Goal: Task Accomplishment & Management: Complete application form

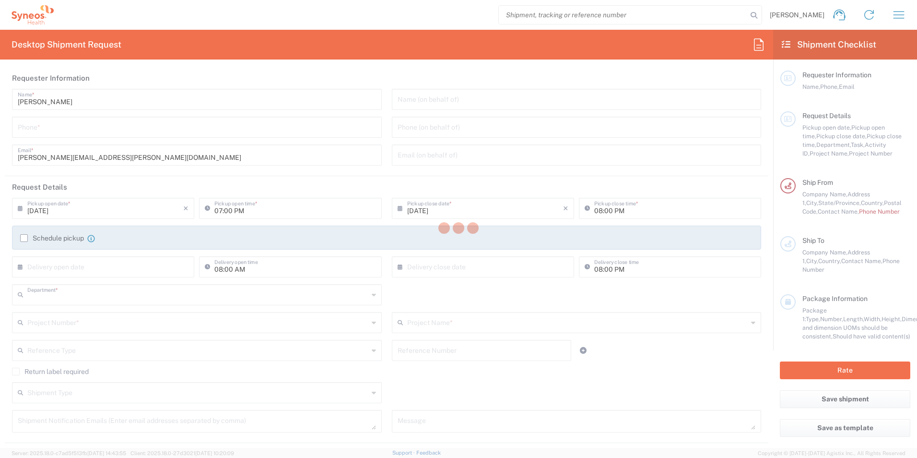
type input "3190"
type input "[US_STATE]"
type input "[GEOGRAPHIC_DATA]"
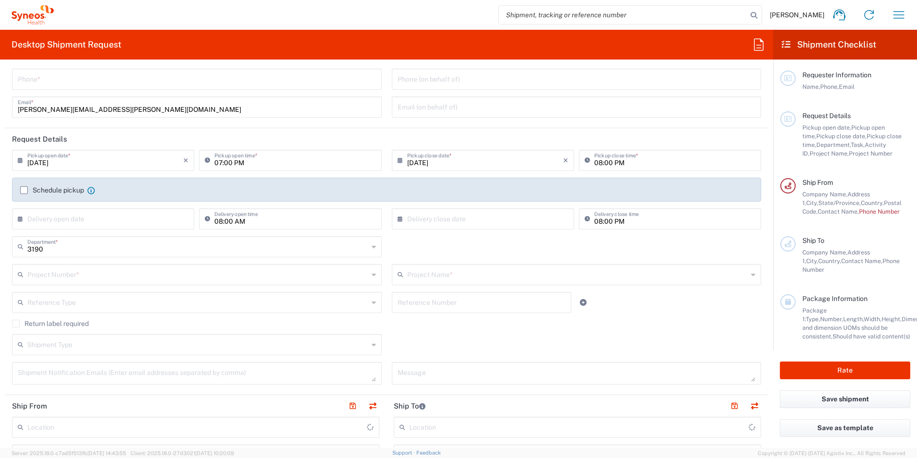
type input "[PERSON_NAME] Rsrch Grp ([GEOGRAPHIC_DATA]) In"
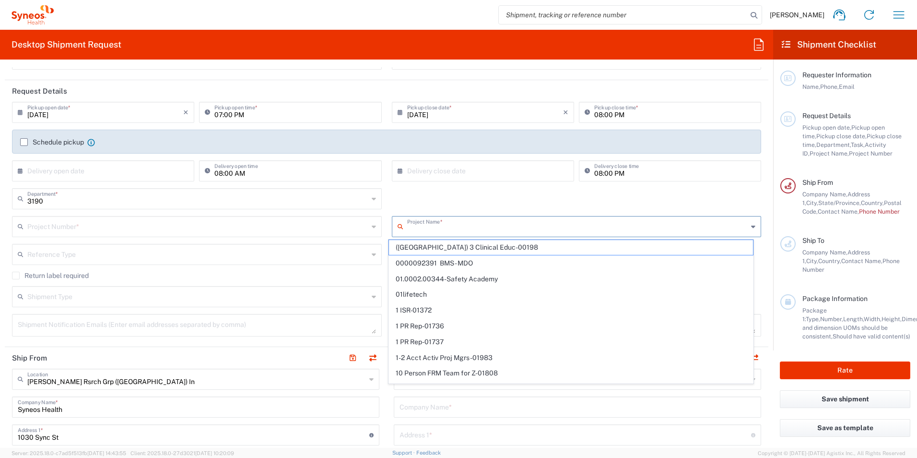
click at [419, 222] on input "text" at bounding box center [577, 225] width 341 height 17
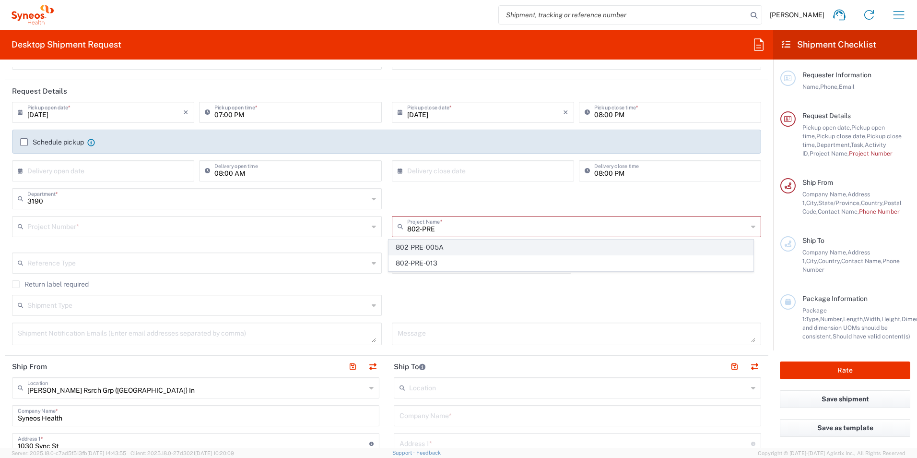
click at [436, 244] on span "802-PRE-005A" at bounding box center [571, 247] width 364 height 15
type input "802-PRE-005A"
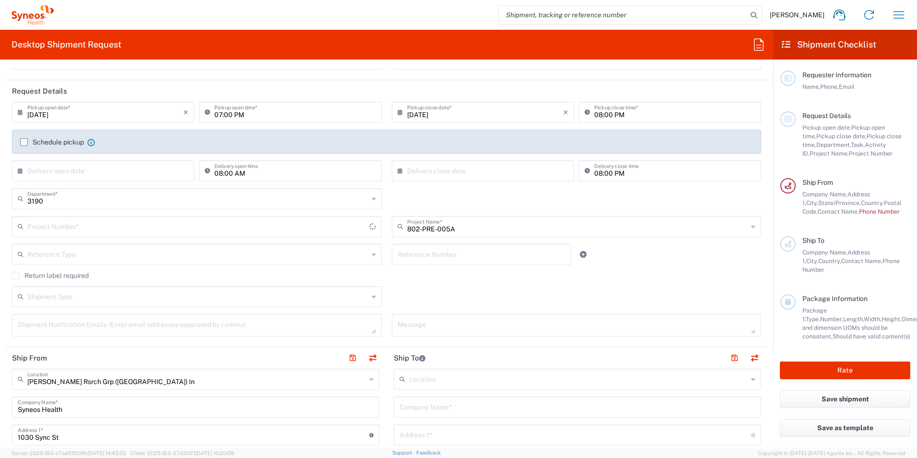
type input "OPP 00528A"
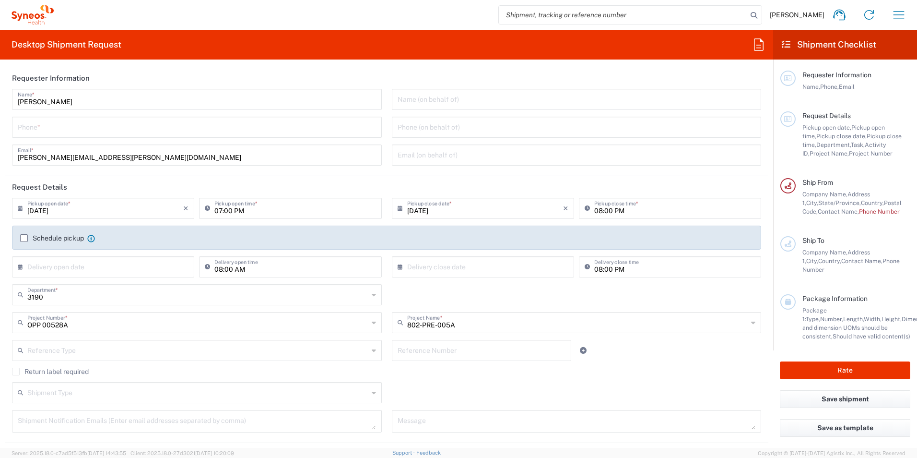
click at [88, 130] on input "tel" at bounding box center [197, 126] width 358 height 17
type input "3035422221"
type input "[PHONE_NUMBER]"
type input "[GEOGRAPHIC_DATA]"
type input "[STREET_ADDRESS]"
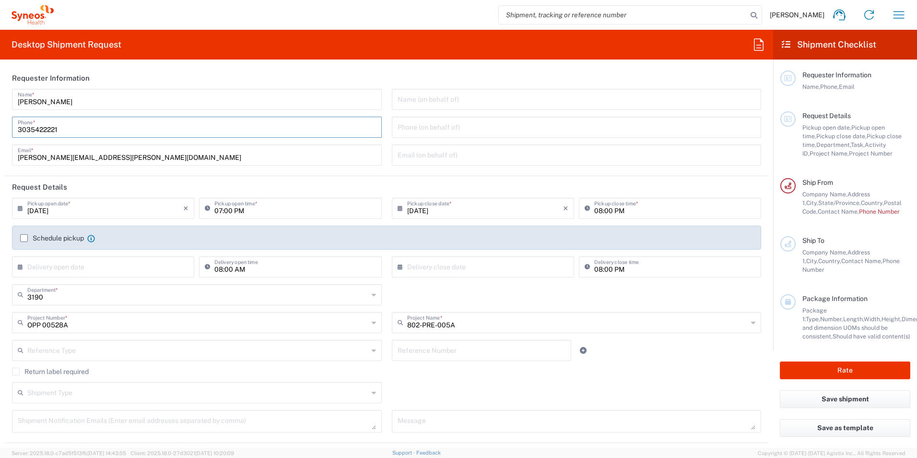
type input "Mailstop 3450"
type input "[GEOGRAPHIC_DATA]"
type input "[US_STATE]"
type input "[GEOGRAPHIC_DATA]"
type input "02115"
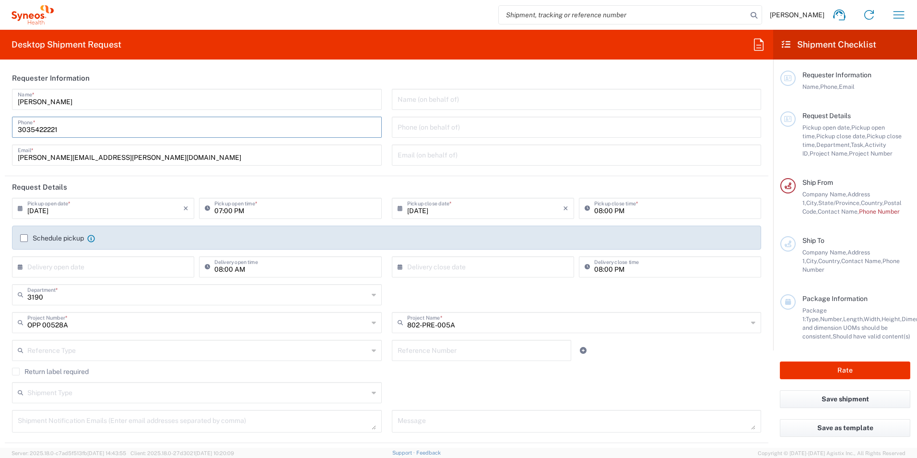
type input "[PHONE_NUMBER]"
type input "[PERSON_NAME][EMAIL_ADDRESS][PERSON_NAME][DOMAIN_NAME]"
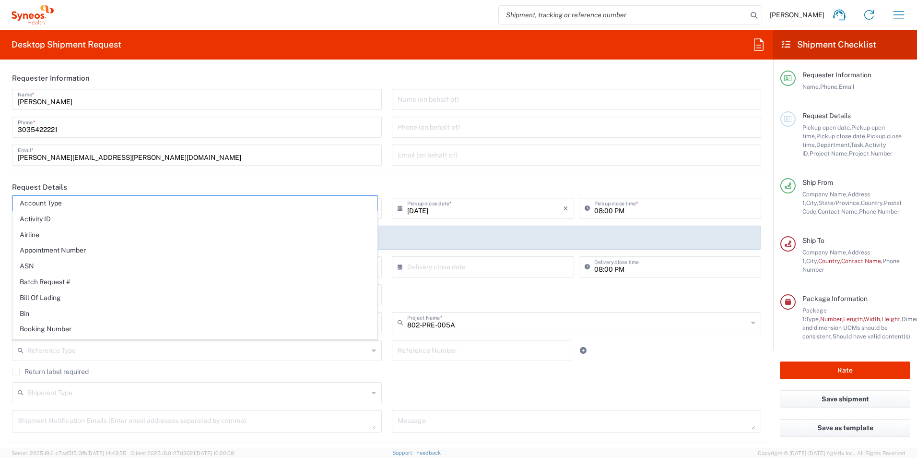
click at [362, 180] on header "Request Details" at bounding box center [387, 187] width 764 height 22
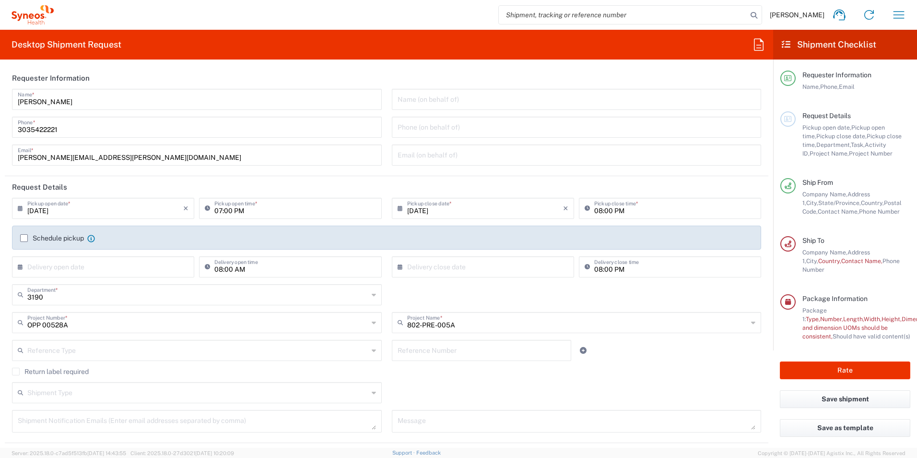
click at [398, 208] on icon at bounding box center [403, 207] width 10 height 15
click at [504, 265] on span "12" at bounding box center [508, 267] width 13 height 13
type input "[DATE]"
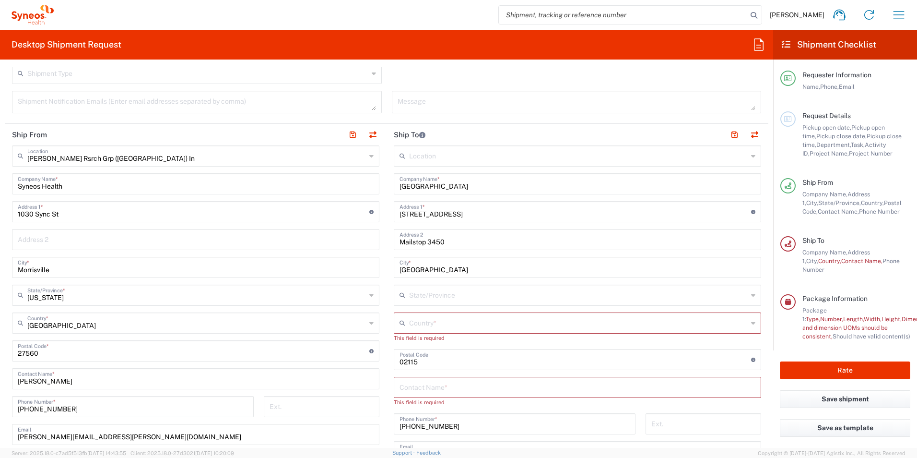
scroll to position [336, 0]
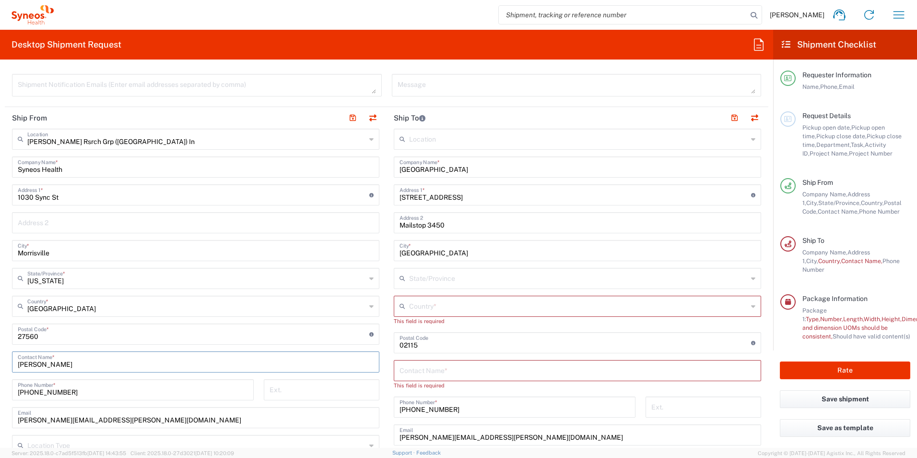
click at [63, 364] on input "[PERSON_NAME]" at bounding box center [196, 361] width 356 height 17
drag, startPoint x: 63, startPoint y: 364, endPoint x: -2, endPoint y: 365, distance: 65.7
click at [0, 365] on html "[PERSON_NAME] Home Shipment estimator Shipment tracking Desktop shipment reques…" at bounding box center [458, 229] width 917 height 458
type input "[PERSON_NAME]"
drag, startPoint x: 69, startPoint y: 392, endPoint x: 7, endPoint y: 390, distance: 61.4
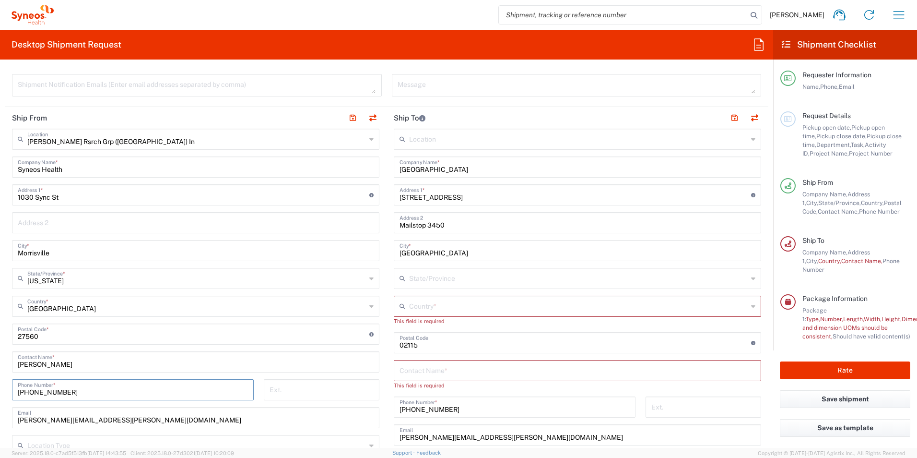
click at [7, 390] on div "[PHONE_NUMBER] Phone Number *" at bounding box center [133, 393] width 252 height 28
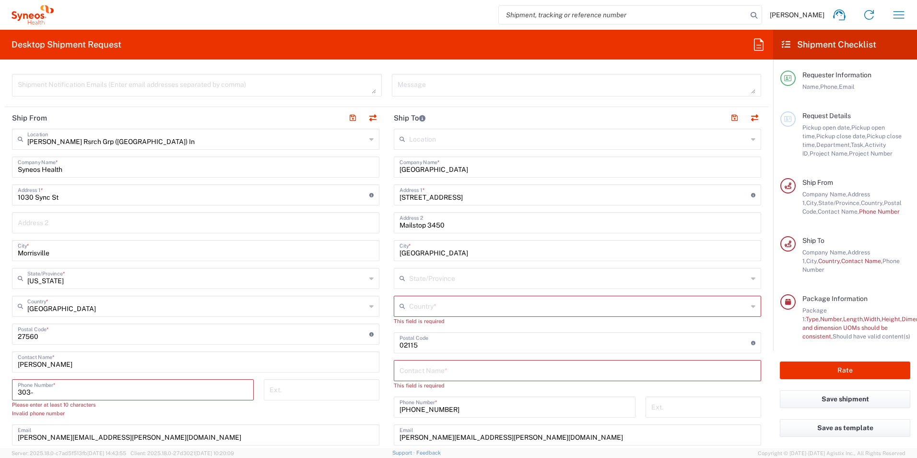
type input "3035422221"
type input "[PERSON_NAME][EMAIL_ADDRESS][PERSON_NAME][DOMAIN_NAME]"
type input "[GEOGRAPHIC_DATA]"
type input "[PERSON_NAME]"
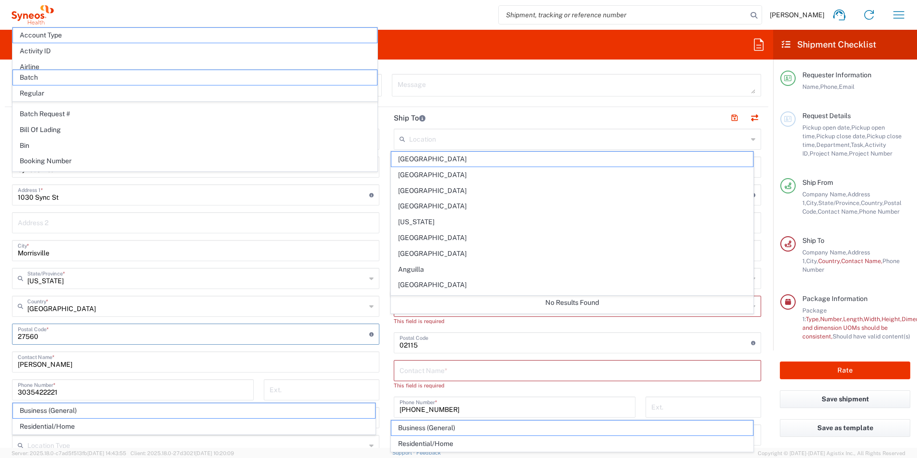
drag, startPoint x: 40, startPoint y: 337, endPoint x: 5, endPoint y: 340, distance: 35.1
click at [5, 340] on main "[PERSON_NAME] Rsrch Grp ([GEOGRAPHIC_DATA]) In Location [GEOGRAPHIC_DATA] [GEOG…" at bounding box center [196, 330] width 382 height 403
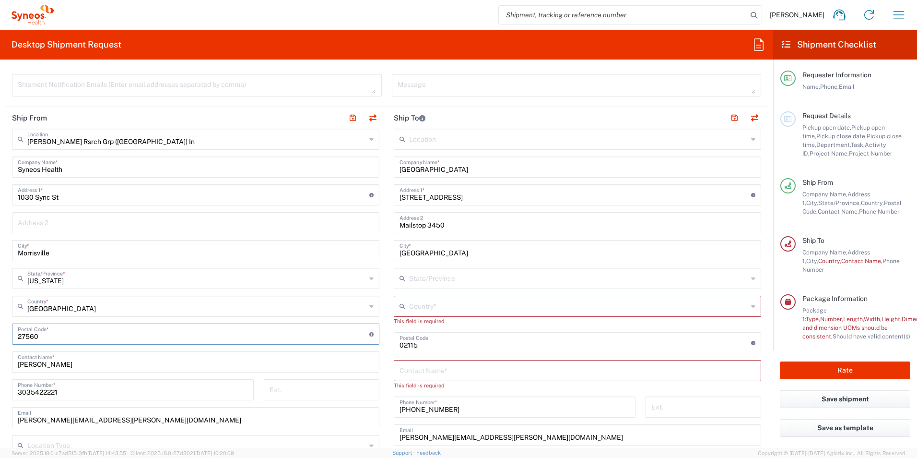
drag, startPoint x: 42, startPoint y: 338, endPoint x: 1, endPoint y: 337, distance: 40.3
click at [1, 337] on form "Requester Information [PERSON_NAME] Name * [PHONE_NUMBER] Phone * [PERSON_NAME]…" at bounding box center [386, 257] width 773 height 380
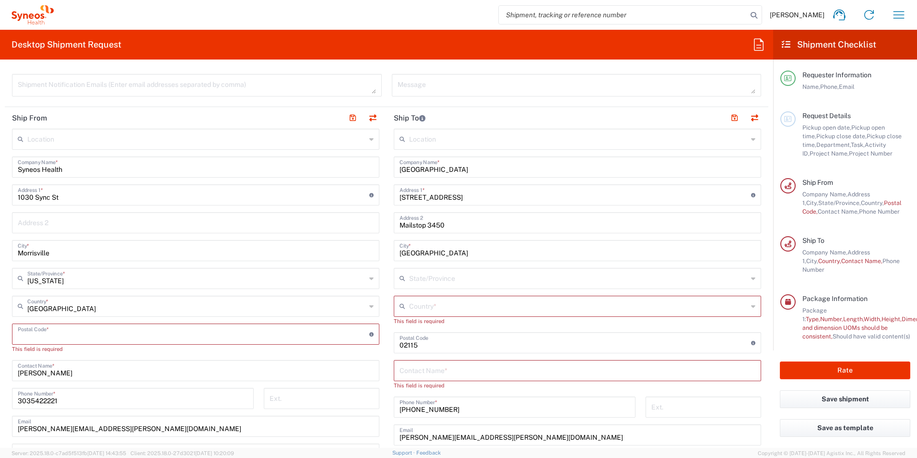
paste input "80206"
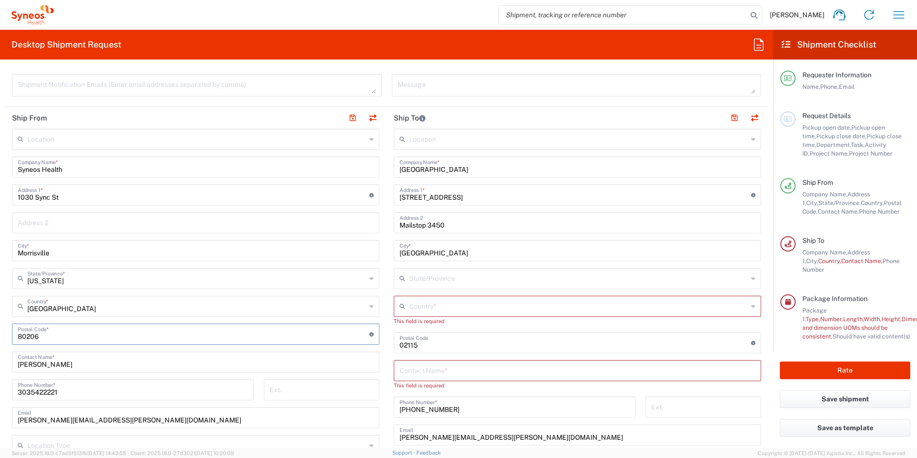
type input "80206"
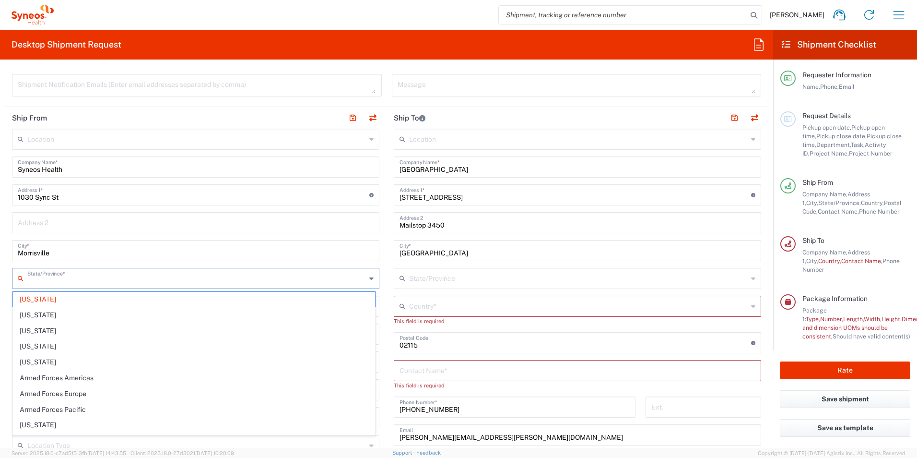
click at [80, 280] on input "text" at bounding box center [196, 277] width 339 height 17
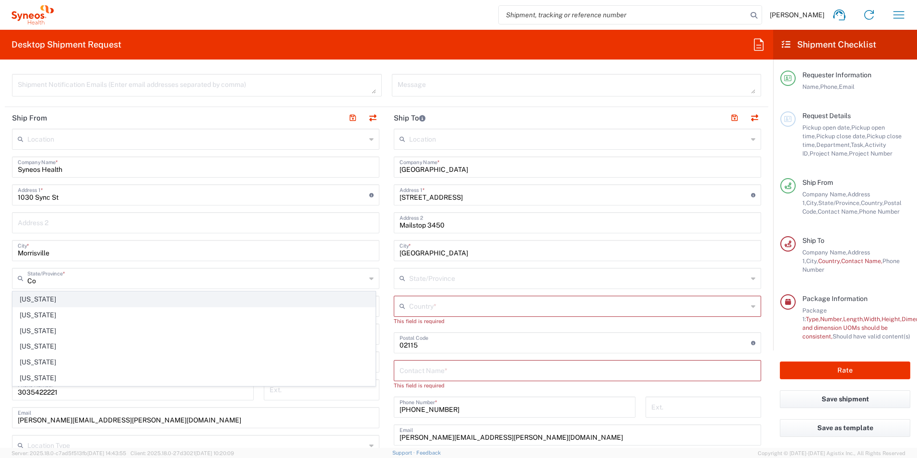
click at [36, 298] on span "[US_STATE]" at bounding box center [194, 299] width 362 height 15
type input "[US_STATE]"
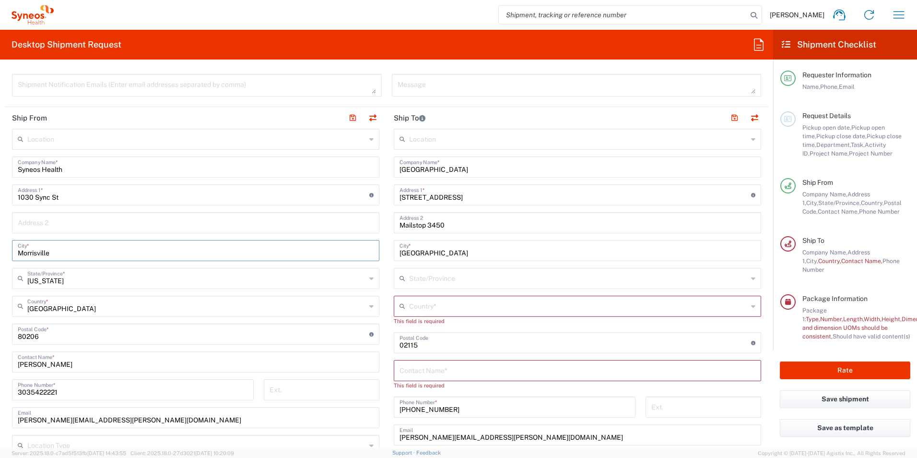
click at [58, 251] on input "Morrisville" at bounding box center [196, 249] width 356 height 17
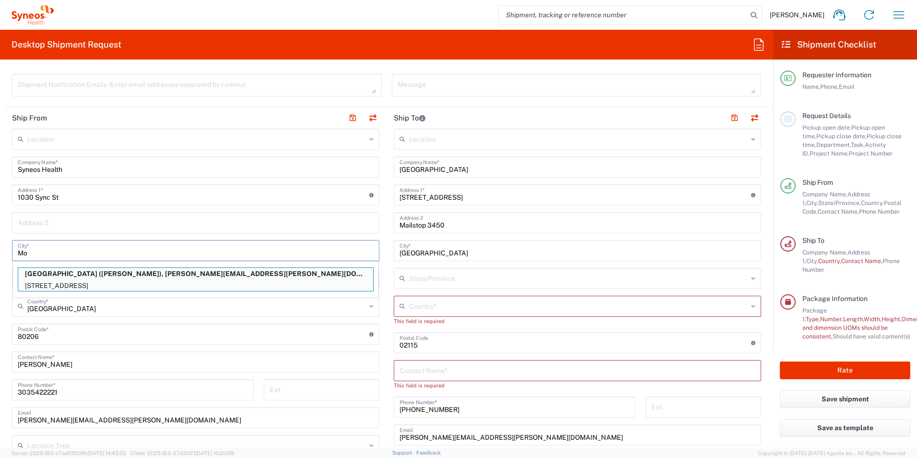
type input "M"
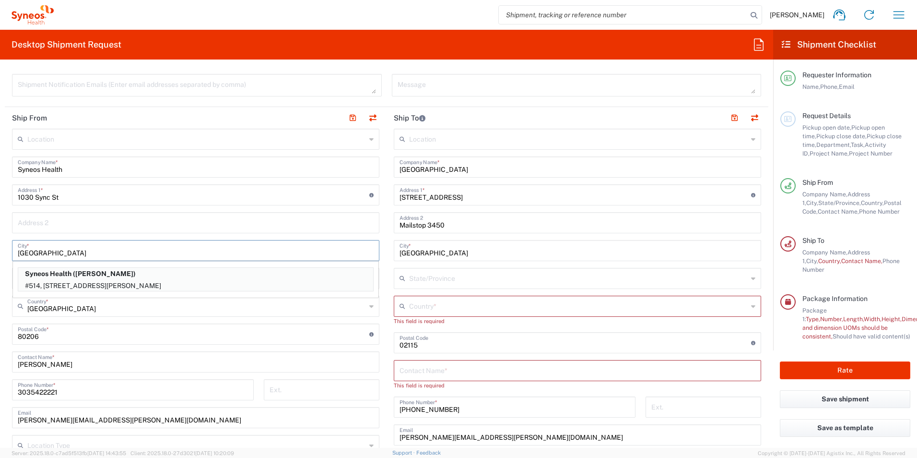
type input "[GEOGRAPHIC_DATA]"
click at [137, 218] on input "text" at bounding box center [196, 221] width 356 height 17
drag, startPoint x: 60, startPoint y: 198, endPoint x: 8, endPoint y: 200, distance: 52.3
click at [8, 200] on main "Location [PERSON_NAME] LLC-[GEOGRAPHIC_DATA] [GEOGRAPHIC_DATA] [GEOGRAPHIC_DATA…" at bounding box center [196, 330] width 382 height 403
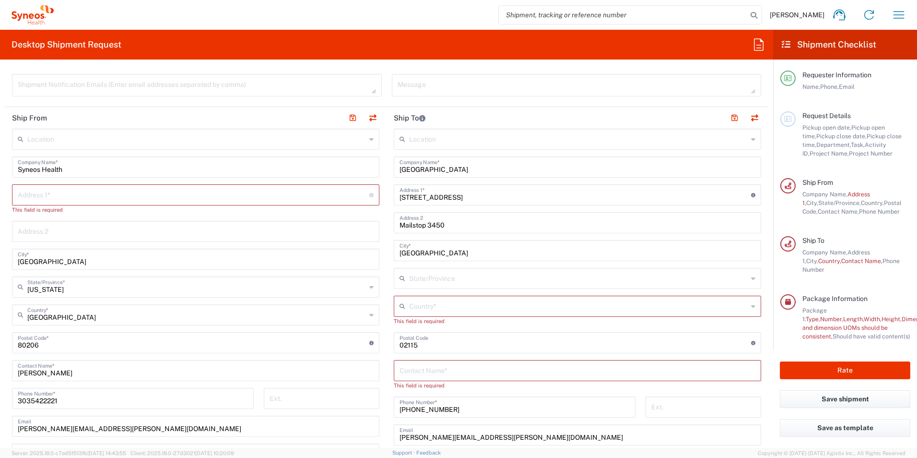
click at [55, 194] on input "text" at bounding box center [194, 194] width 352 height 17
paste input "[STREET_ADDRESS]"
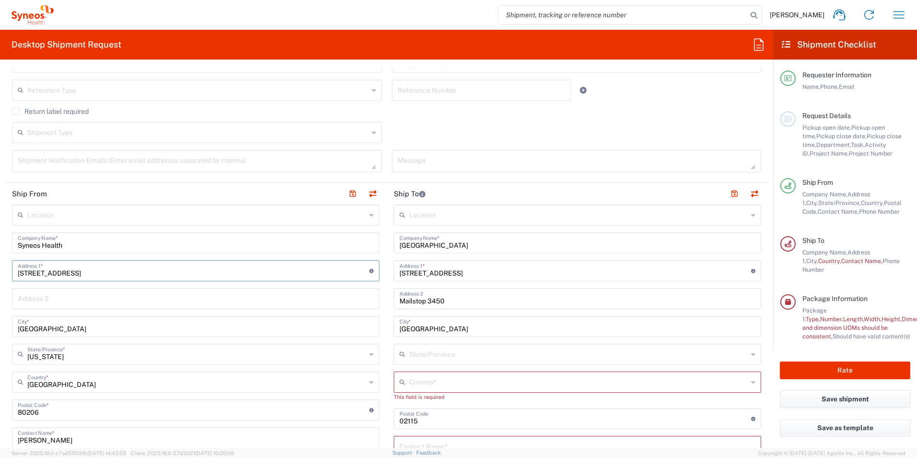
scroll to position [240, 0]
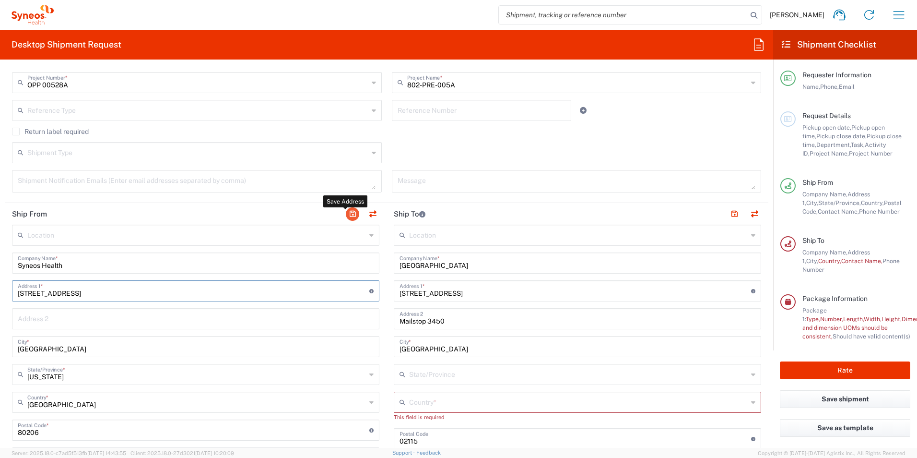
type input "[STREET_ADDRESS]"
click at [349, 214] on button "button" at bounding box center [352, 213] width 13 height 13
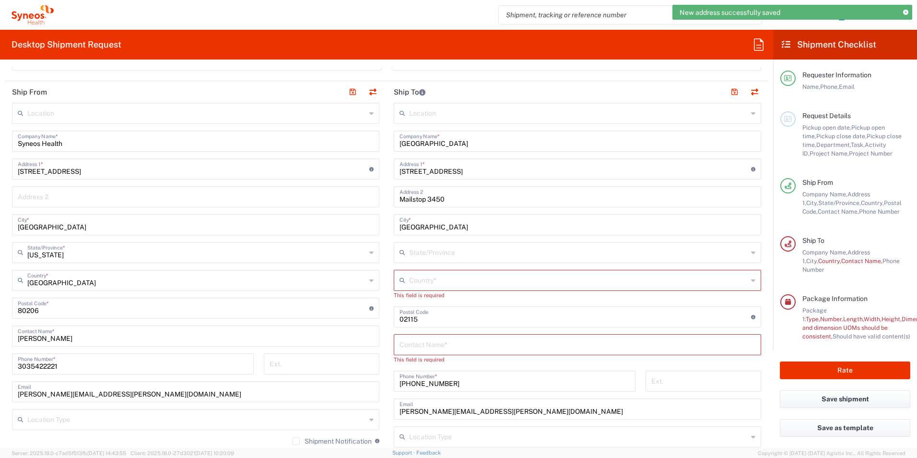
scroll to position [384, 0]
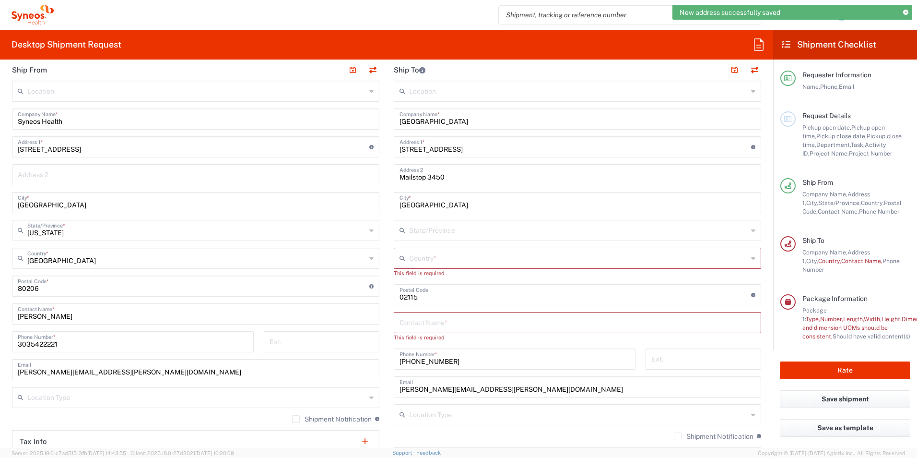
click at [425, 322] on input "text" at bounding box center [578, 321] width 356 height 17
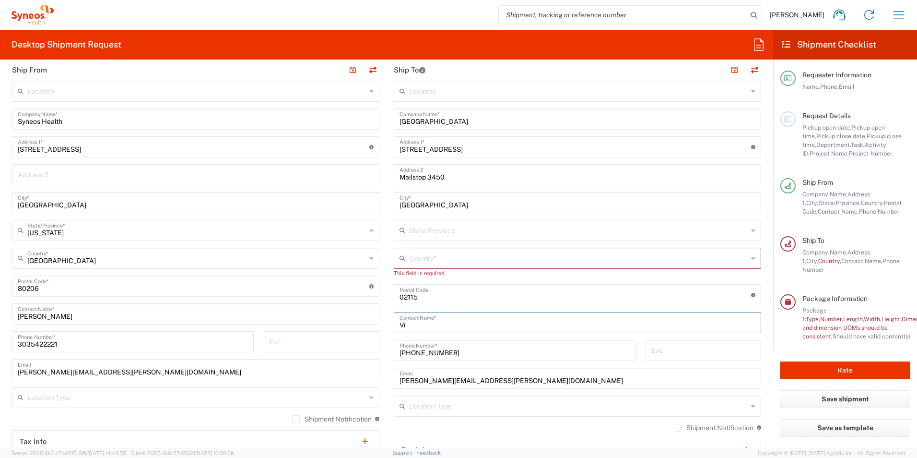
type input "V"
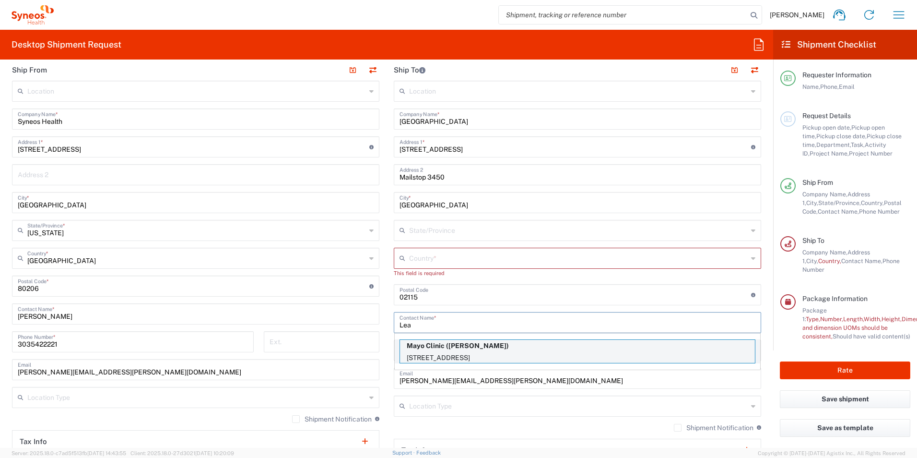
type input "Lea"
click at [446, 352] on p "[STREET_ADDRESS]" at bounding box center [577, 358] width 355 height 12
type input "Mayo Clinic"
type input "[STREET_ADDRESS]"
type input "RO-PL-6-44F"
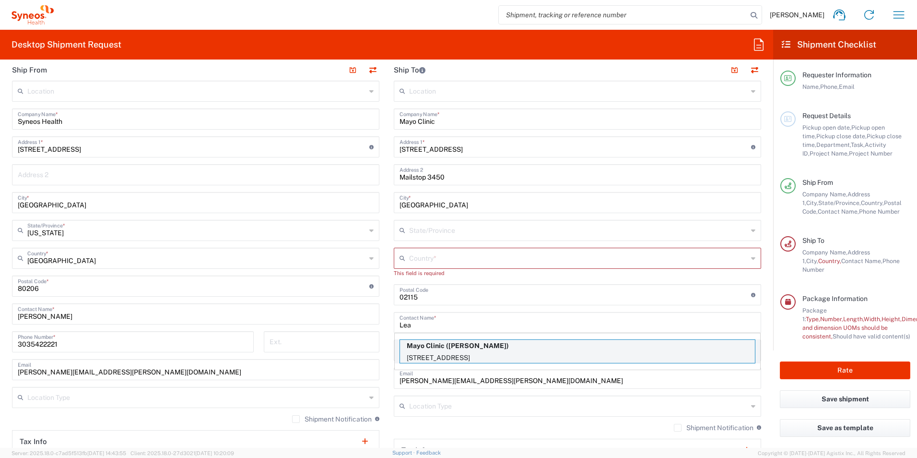
type input "[GEOGRAPHIC_DATA]"
type input "55905"
type input "[PERSON_NAME]"
type input "[PHONE_NUMBER]"
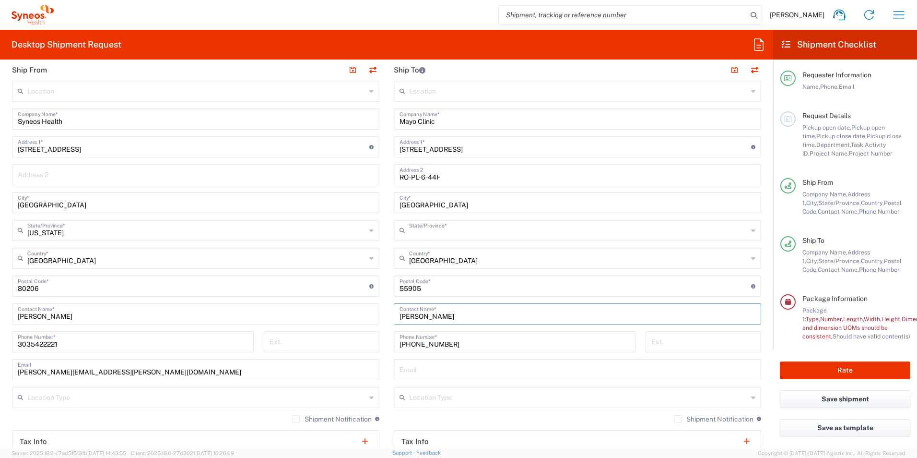
type input "[US_STATE]"
click at [433, 318] on input "[PERSON_NAME]" at bounding box center [578, 313] width 356 height 17
type input "L"
type input "[PERSON_NAME]"
drag, startPoint x: 444, startPoint y: 342, endPoint x: 376, endPoint y: 346, distance: 68.2
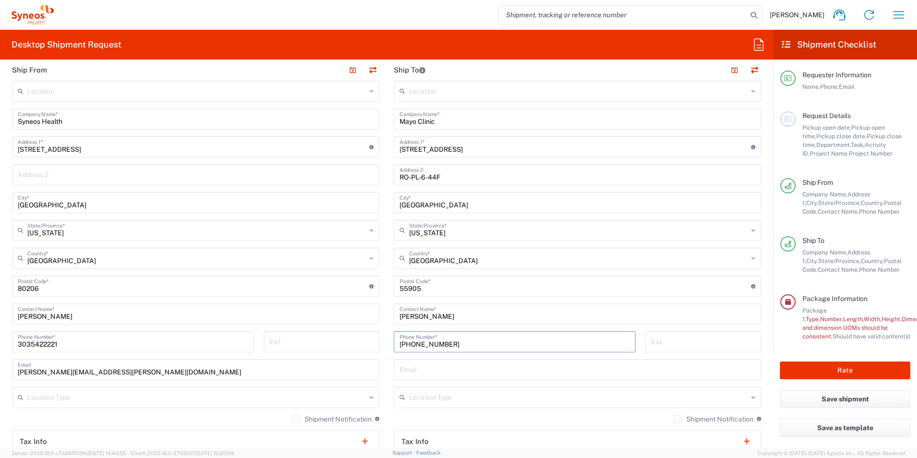
click at [376, 346] on div "Ship From Location [PERSON_NAME] LLC-[GEOGRAPHIC_DATA] [GEOGRAPHIC_DATA] [GEOGR…" at bounding box center [387, 273] width 764 height 428
paste input "5072554347"
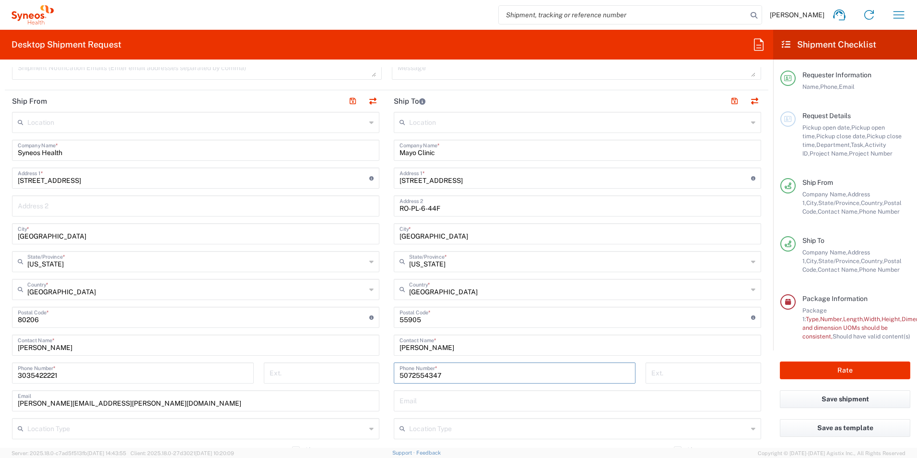
scroll to position [336, 0]
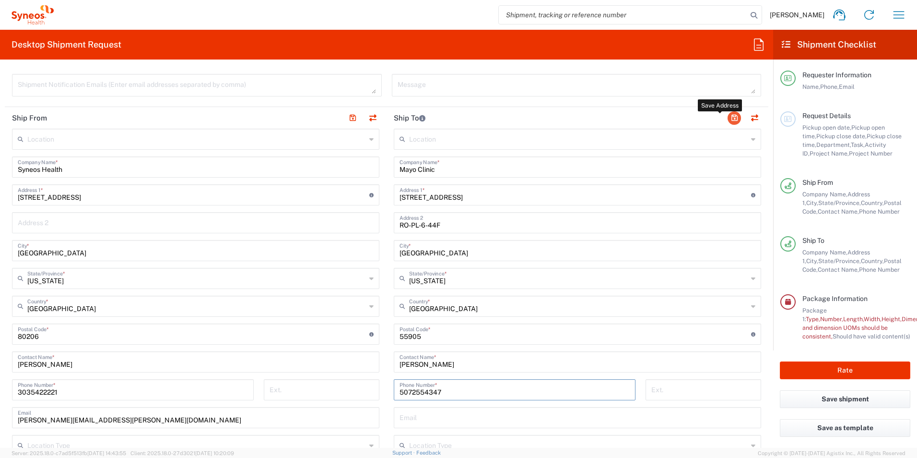
type input "5072554347"
click at [728, 118] on button "button" at bounding box center [734, 117] width 13 height 13
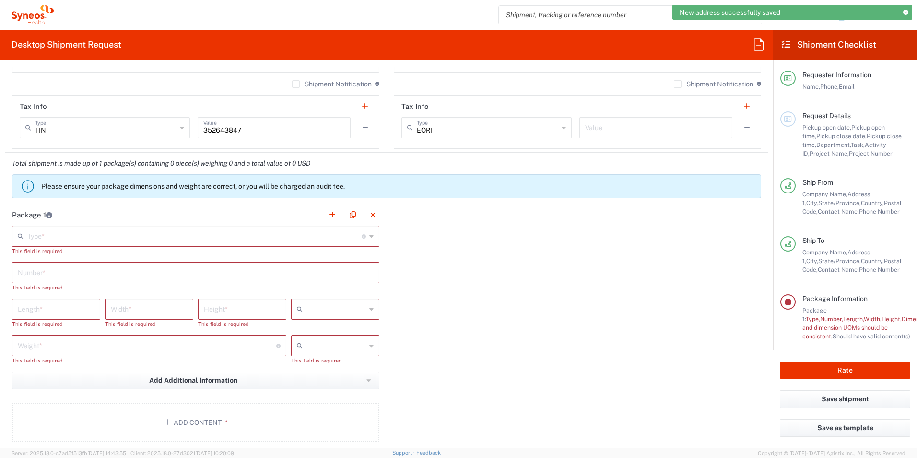
scroll to position [719, 0]
click at [369, 233] on icon at bounding box center [371, 234] width 4 height 15
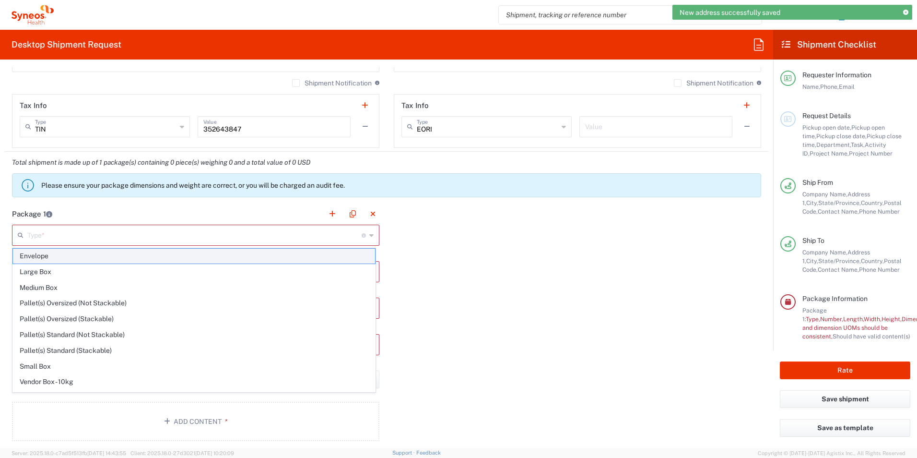
click at [218, 255] on span "Envelope" at bounding box center [194, 255] width 362 height 15
type input "Envelope"
type input "1"
type input "9.5"
type input "12.5"
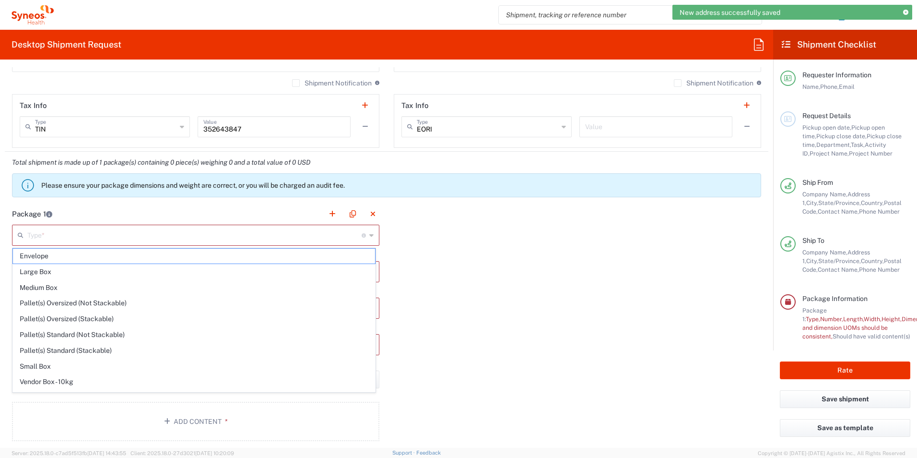
type input "0.25"
type input "in"
type input "0.45"
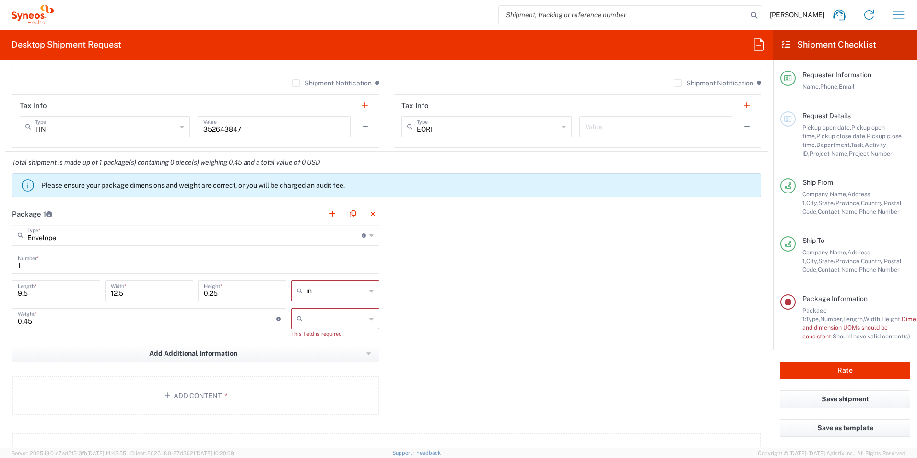
click at [369, 317] on icon at bounding box center [371, 318] width 4 height 15
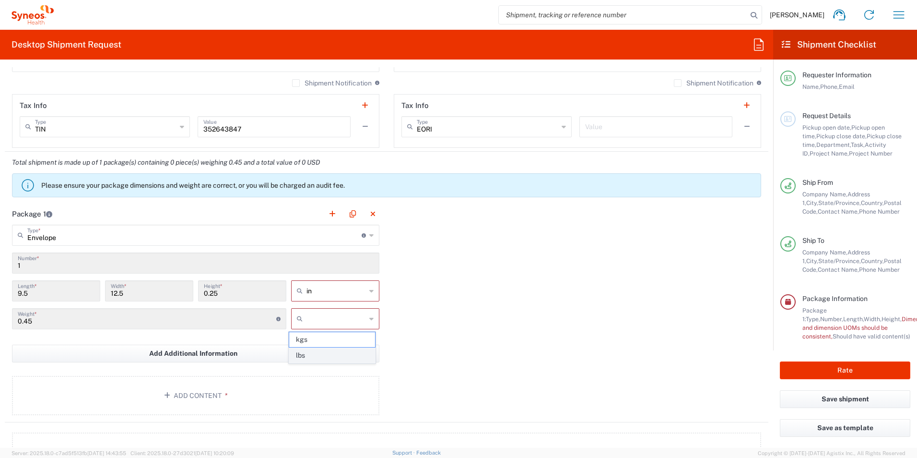
click at [354, 353] on span "lbs" at bounding box center [331, 355] width 85 height 15
type input "lbs"
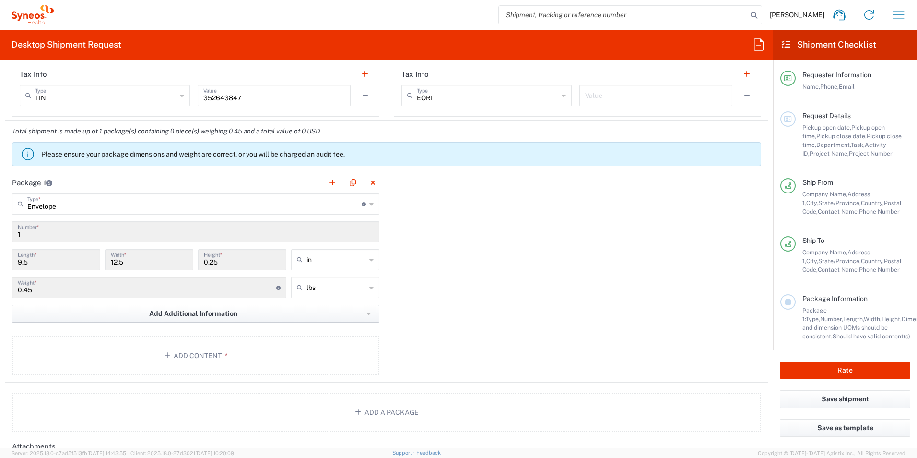
scroll to position [767, 0]
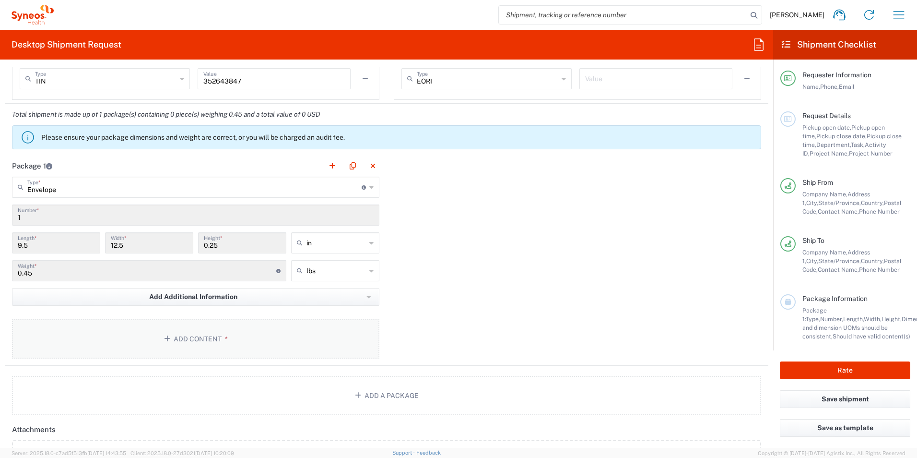
click at [222, 343] on button "Add Content *" at bounding box center [195, 338] width 367 height 39
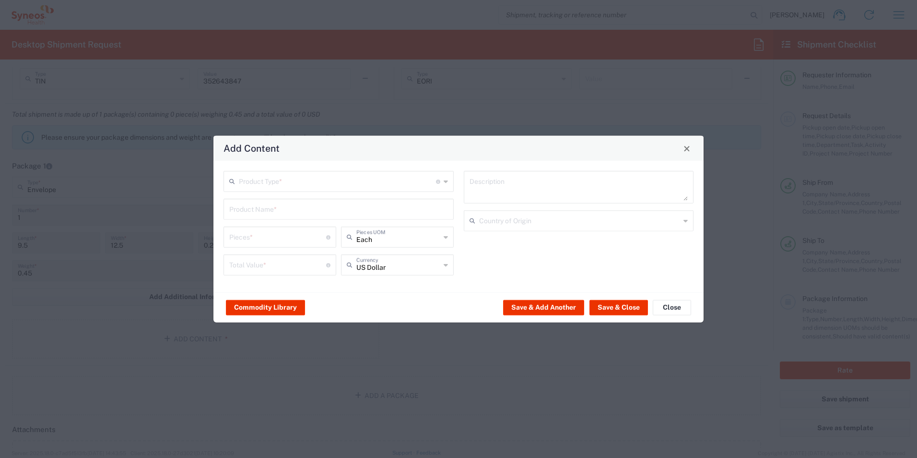
click at [444, 184] on icon at bounding box center [446, 181] width 4 height 15
click at [354, 205] on span "Documents" at bounding box center [338, 202] width 228 height 15
type input "Documents"
type input "1"
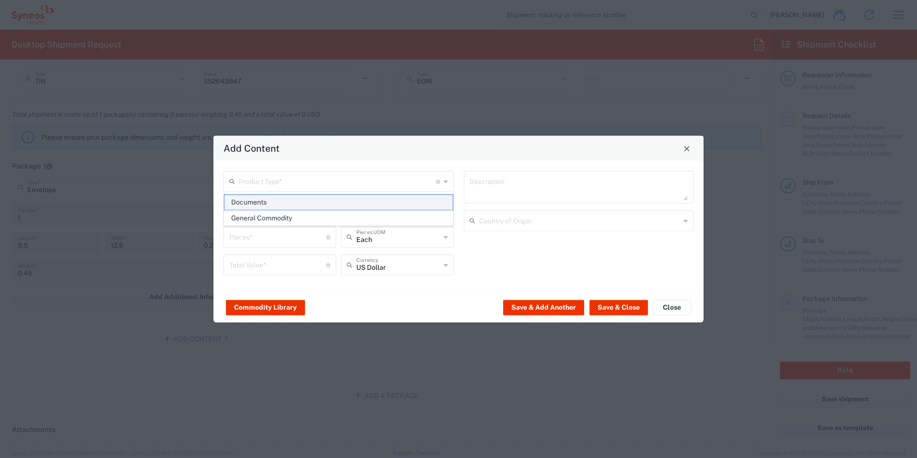
type input "1"
type textarea "Documents"
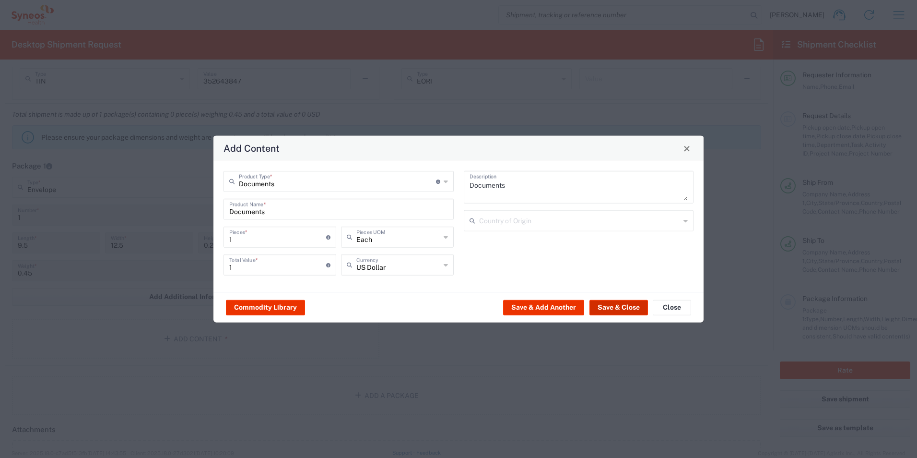
click at [601, 305] on button "Save & Close" at bounding box center [618, 306] width 59 height 15
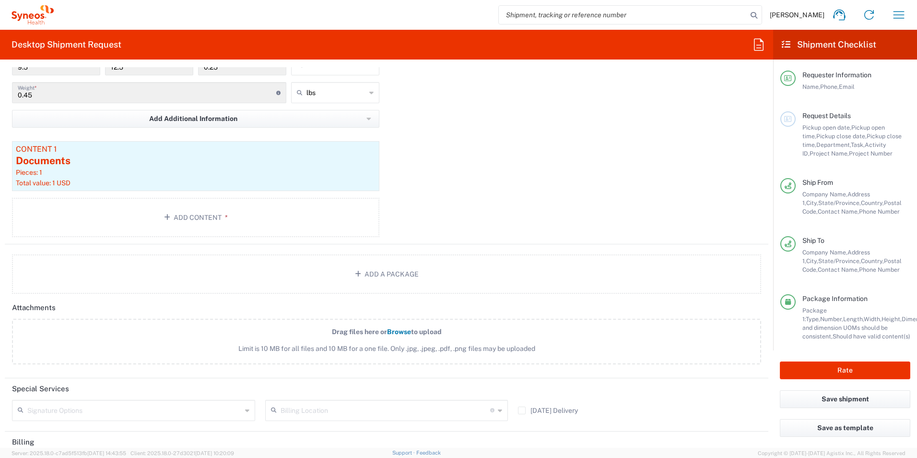
scroll to position [1072, 0]
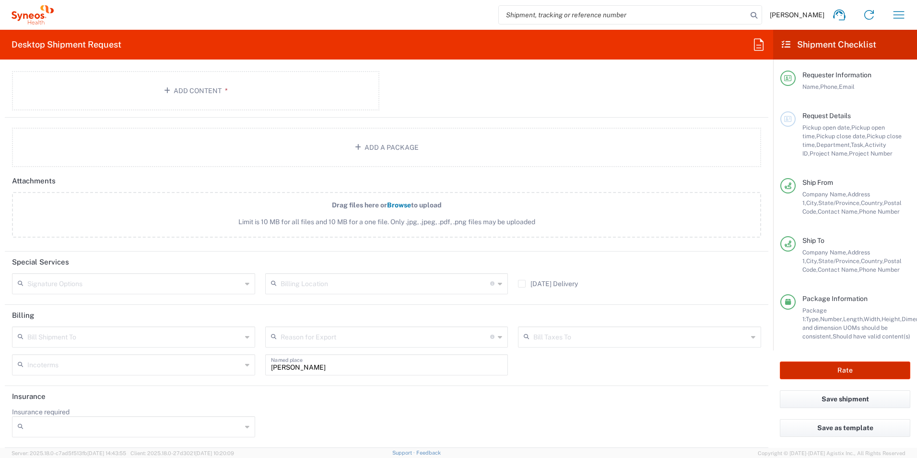
click at [827, 370] on button "Rate" at bounding box center [845, 370] width 130 height 18
type input "802-PRE-005A"
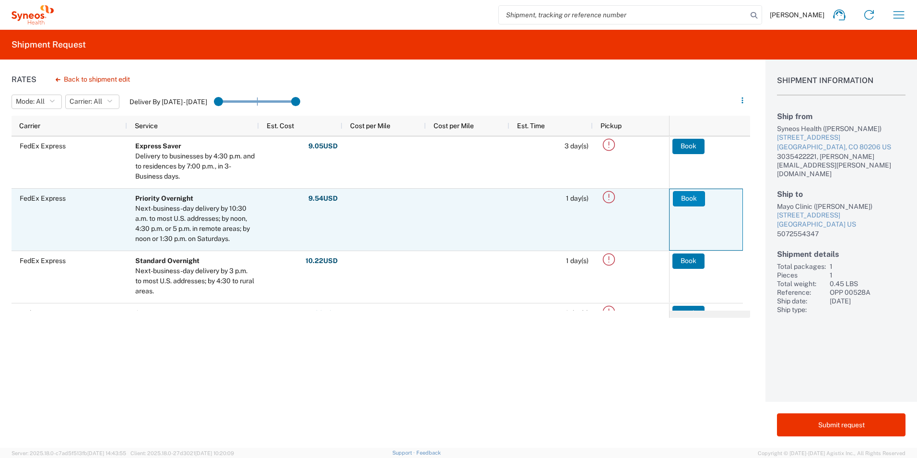
click at [682, 197] on button "Book" at bounding box center [689, 198] width 32 height 15
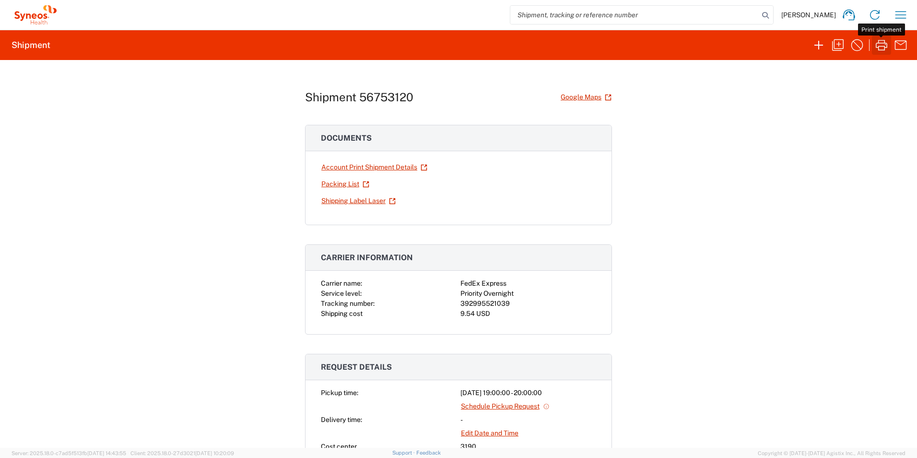
click at [882, 46] on icon "button" at bounding box center [881, 44] width 15 height 15
